Goal: Task Accomplishment & Management: Use online tool/utility

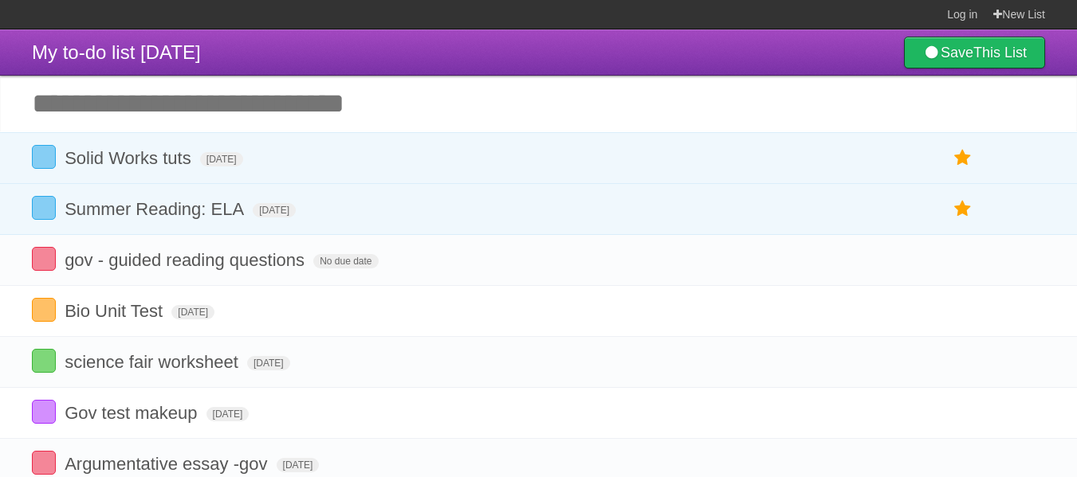
click at [431, 92] on input "Add another task" at bounding box center [538, 104] width 1077 height 56
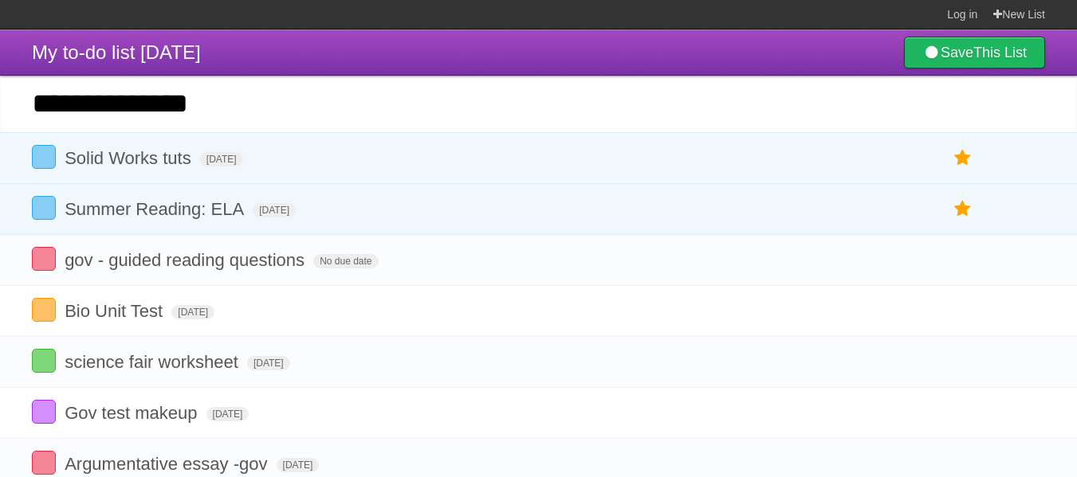
type input "**********"
click input "*********" at bounding box center [0, 0] width 0 height 0
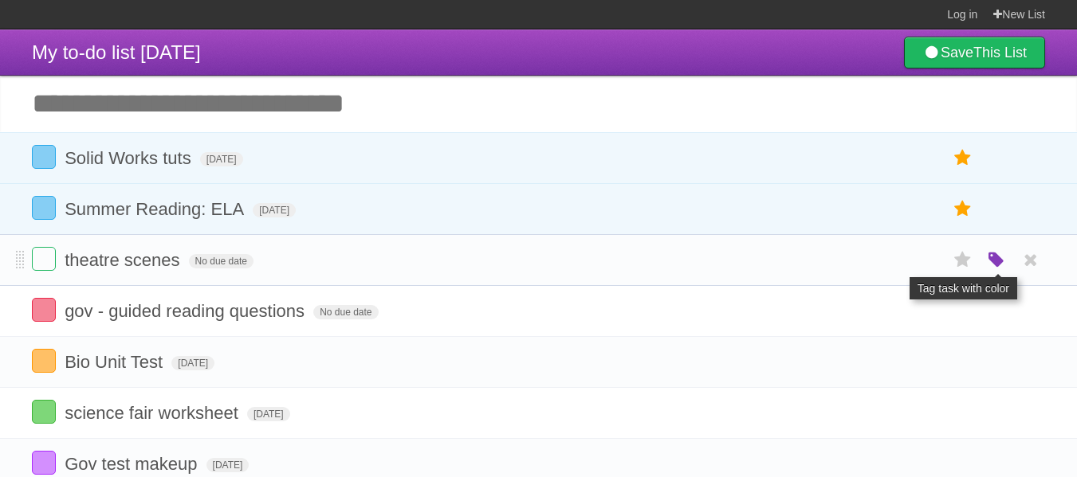
click at [992, 261] on icon "button" at bounding box center [996, 260] width 22 height 21
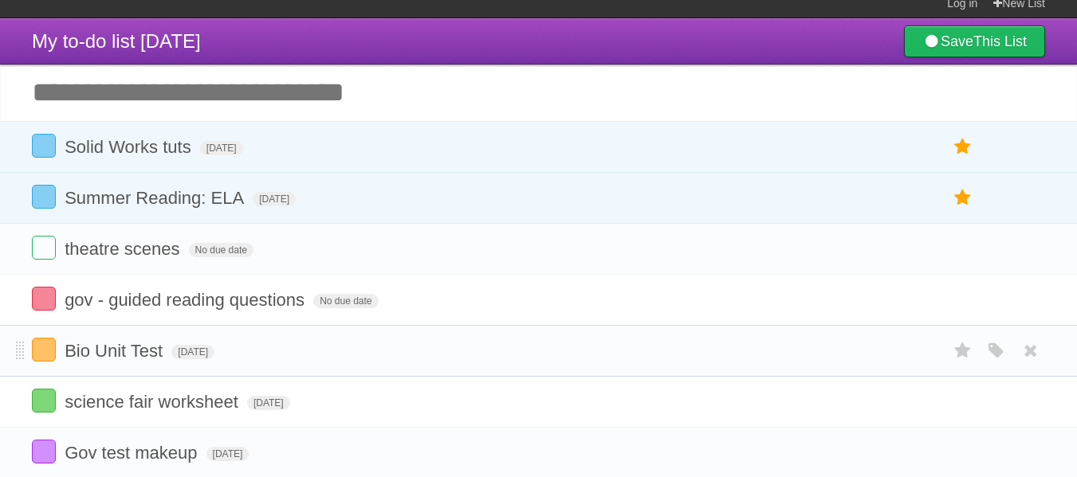
scroll to position [7, 0]
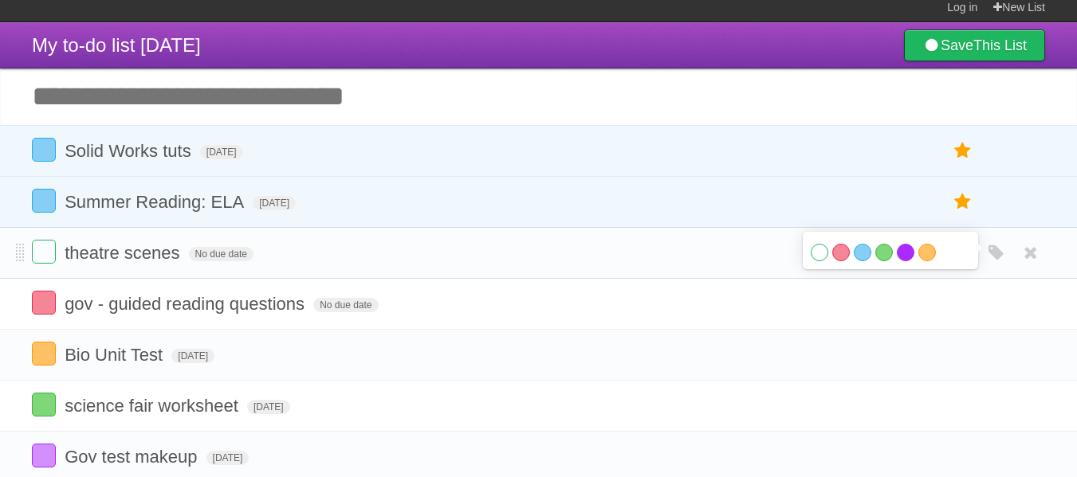
click at [898, 258] on label "Purple" at bounding box center [906, 253] width 18 height 18
click at [831, 256] on div "White Red Blue Green Purple Orange" at bounding box center [890, 255] width 159 height 22
click at [839, 255] on label "Red" at bounding box center [841, 253] width 18 height 18
click at [598, 255] on form "theatre scenes No due date White Red Blue Green Purple Orange" at bounding box center [538, 253] width 1013 height 26
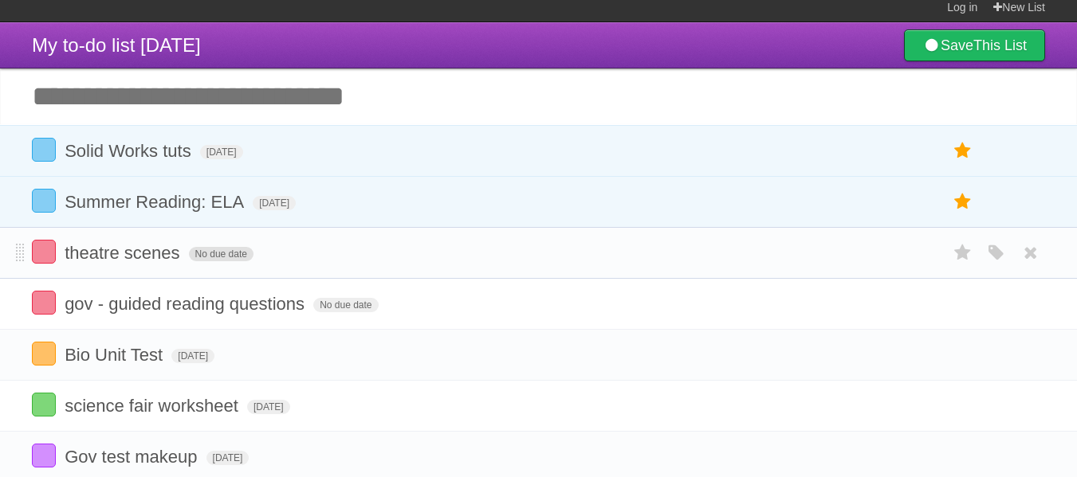
click at [219, 257] on span "No due date" at bounding box center [221, 254] width 65 height 14
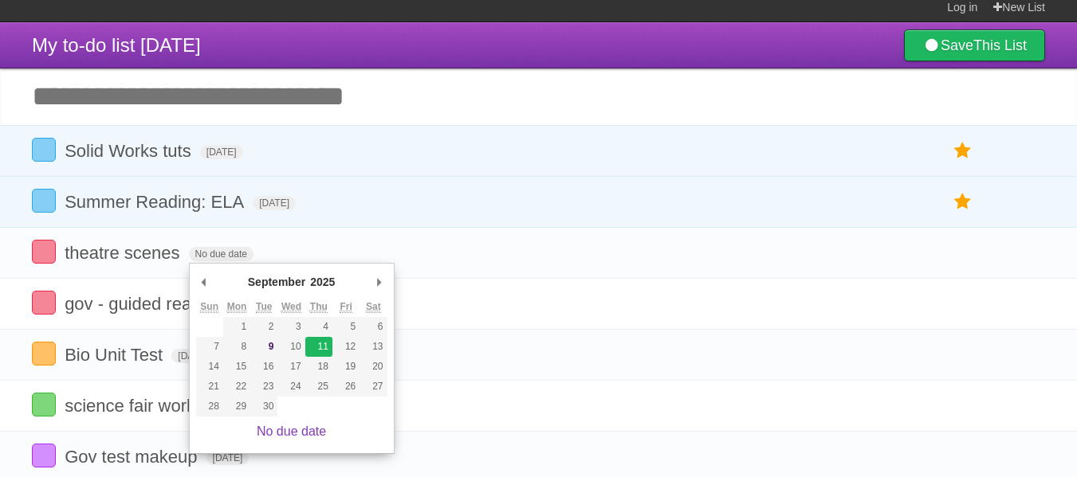
type span "[DATE]"
